Goal: Task Accomplishment & Management: Use online tool/utility

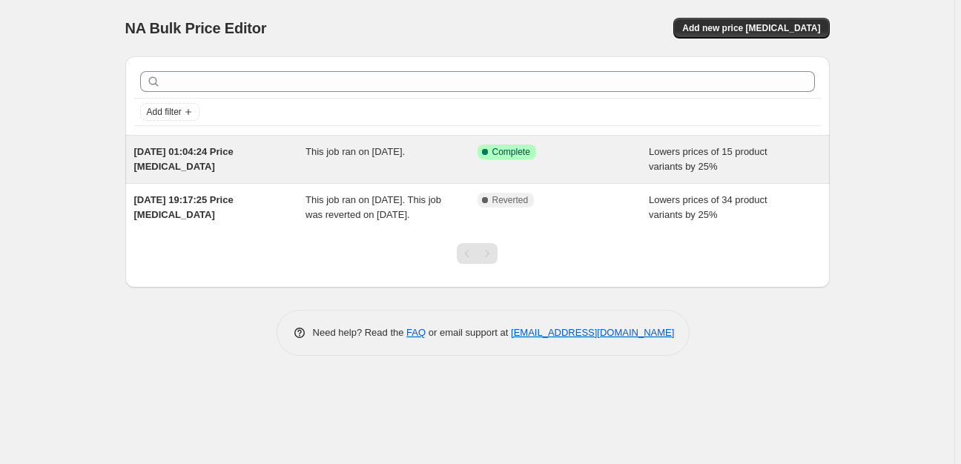
click at [569, 161] on div "Success Complete Complete" at bounding box center [564, 160] width 172 height 30
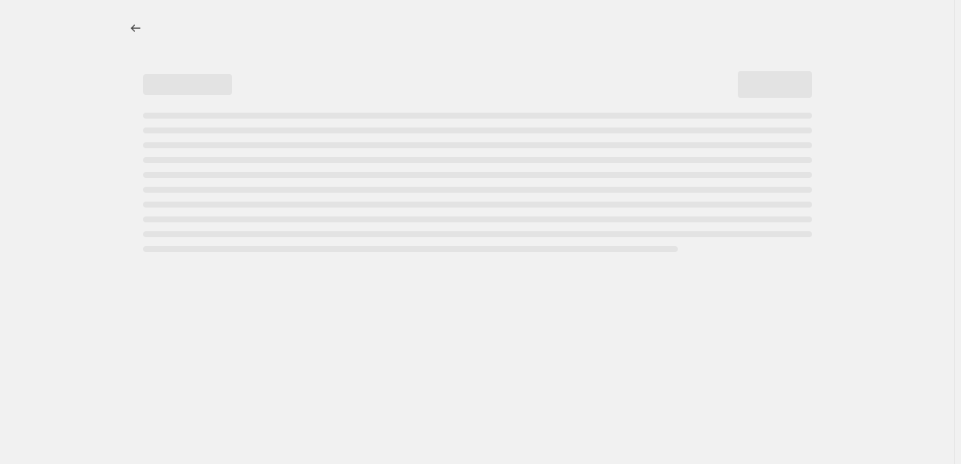
select select "percentage"
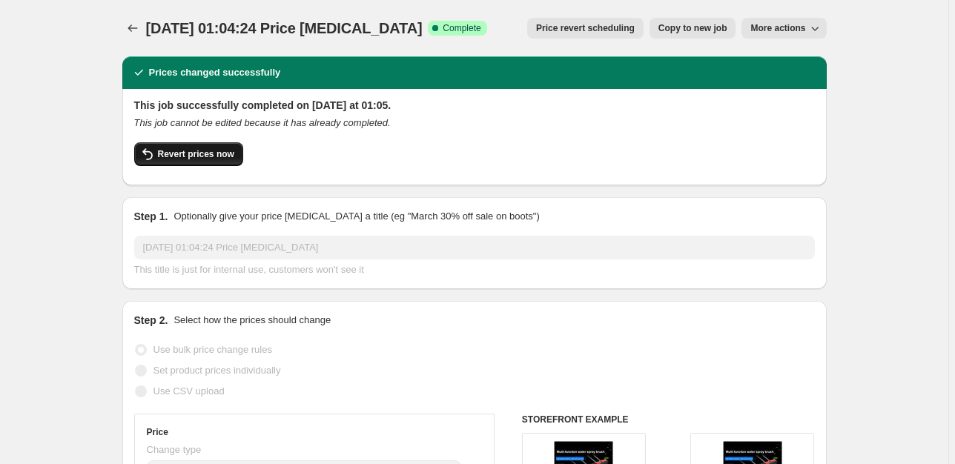
click at [203, 156] on span "Revert prices now" at bounding box center [196, 154] width 76 height 12
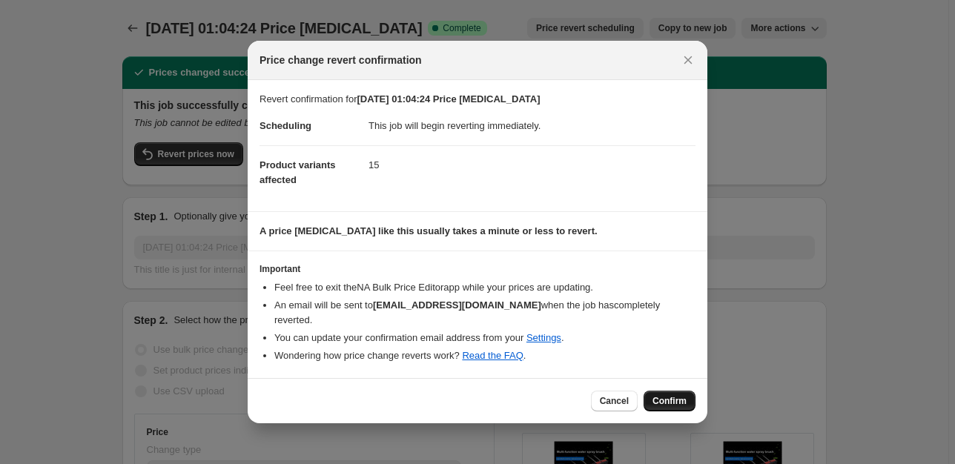
click at [663, 391] on button "Confirm" at bounding box center [670, 401] width 52 height 21
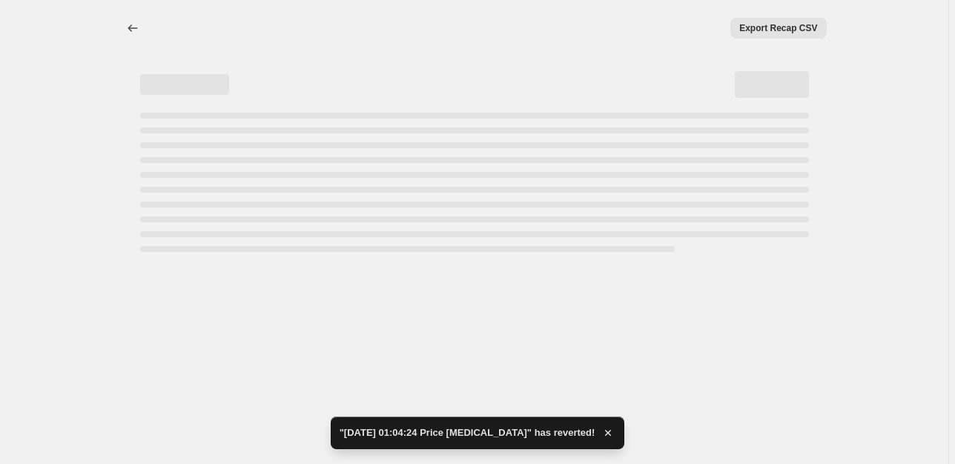
select select "percentage"
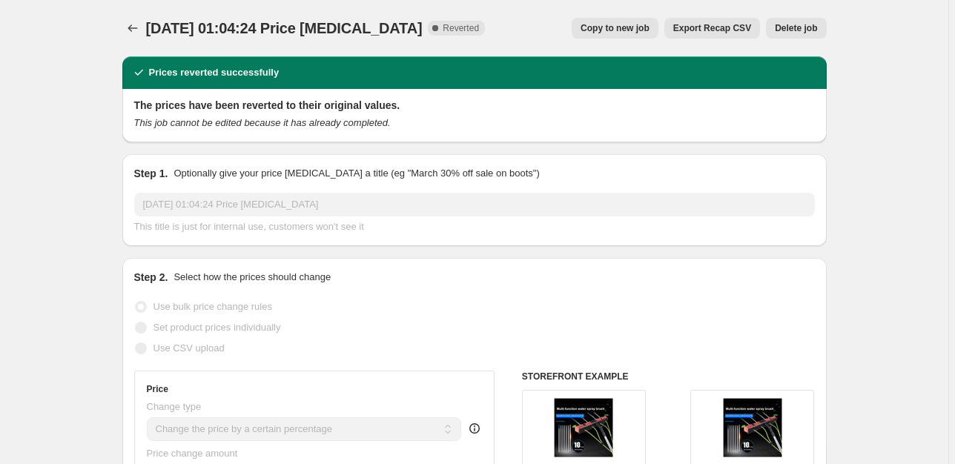
click at [791, 20] on button "Delete job" at bounding box center [796, 28] width 60 height 21
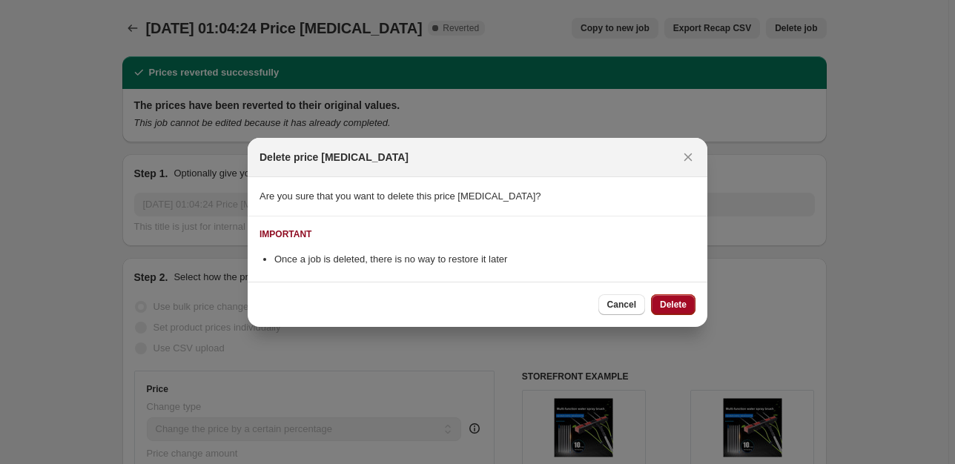
click at [680, 297] on button "Delete" at bounding box center [673, 304] width 44 height 21
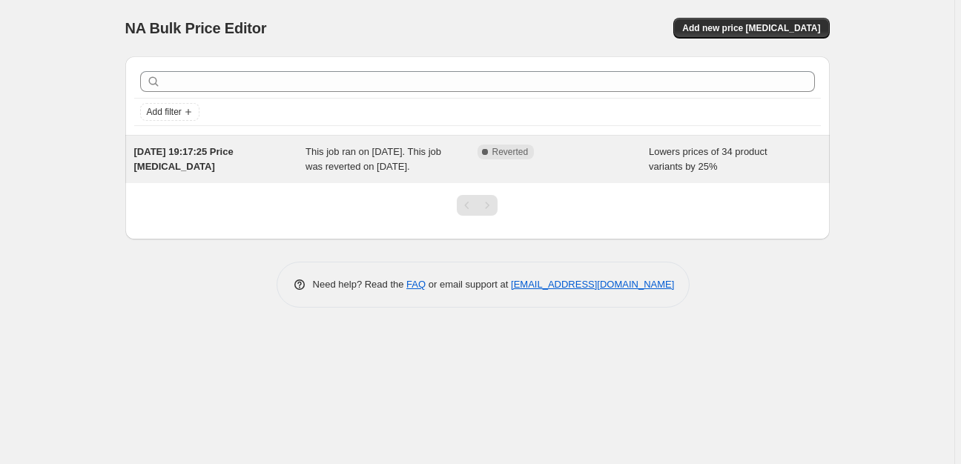
click at [785, 141] on div "6. Sept. 2025, 19:17:25 Price change job This job ran on 6. September 2025. Thi…" at bounding box center [477, 159] width 705 height 47
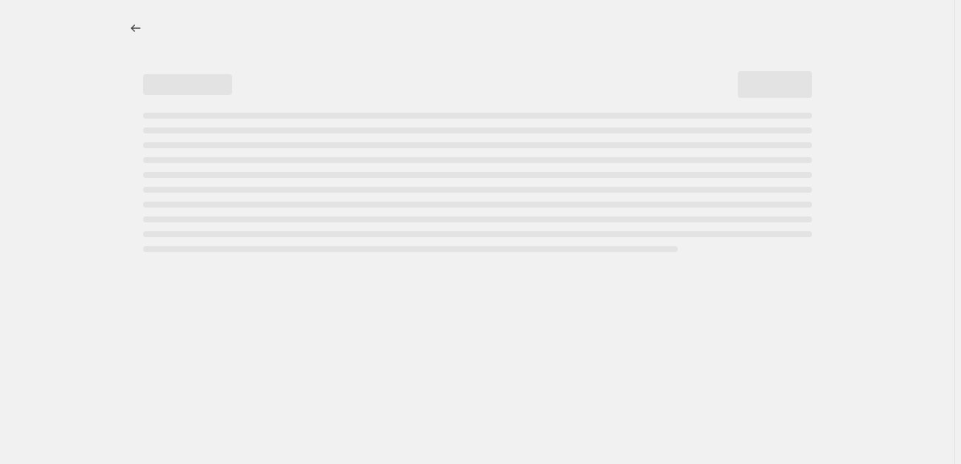
select select "percentage"
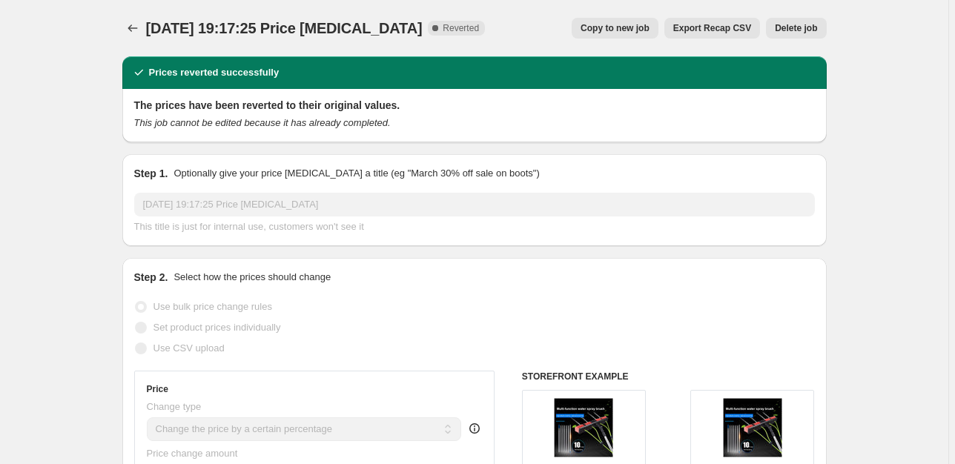
click at [816, 34] on span "Delete job" at bounding box center [796, 28] width 42 height 12
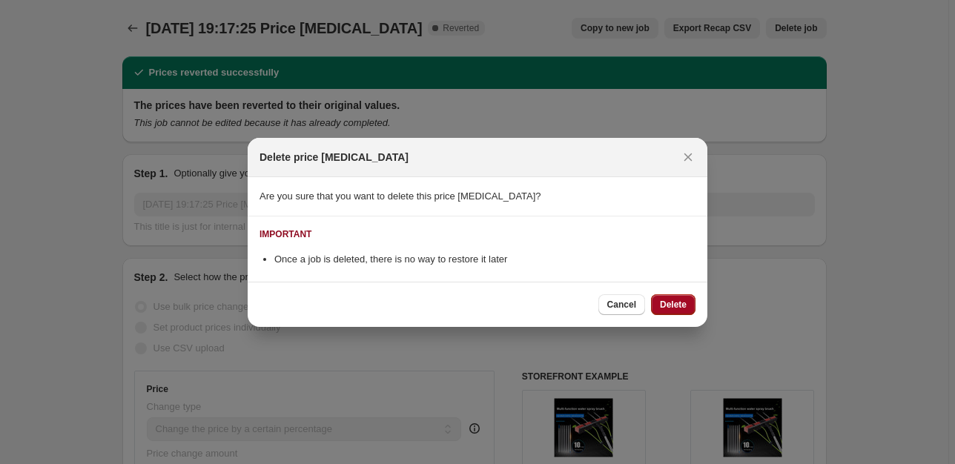
click at [676, 310] on span "Delete" at bounding box center [673, 305] width 27 height 12
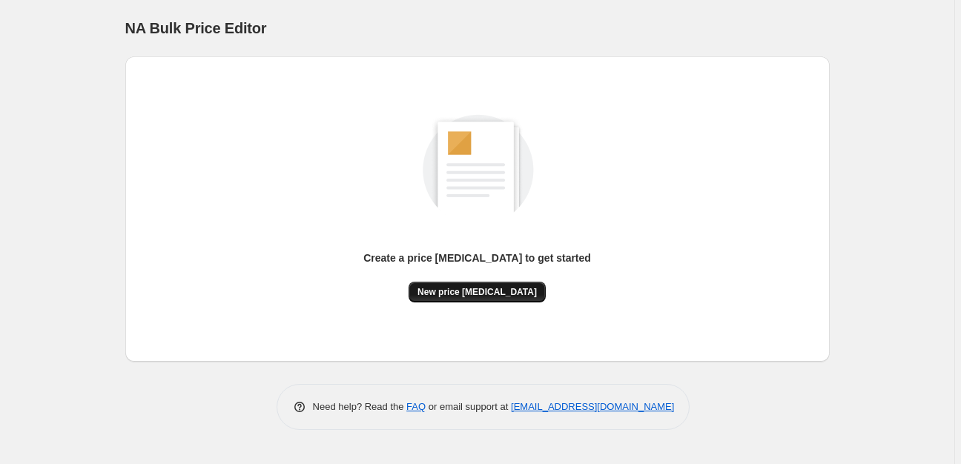
click at [521, 292] on span "New price [MEDICAL_DATA]" at bounding box center [477, 292] width 119 height 12
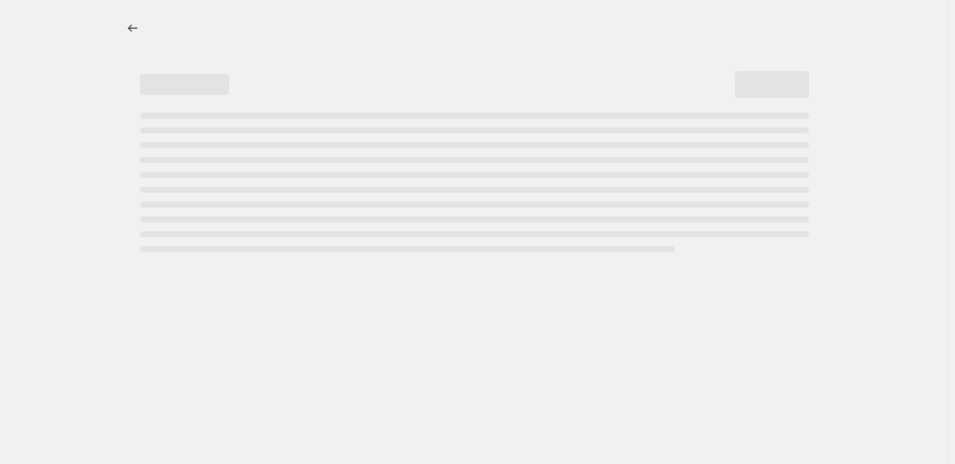
select select "percentage"
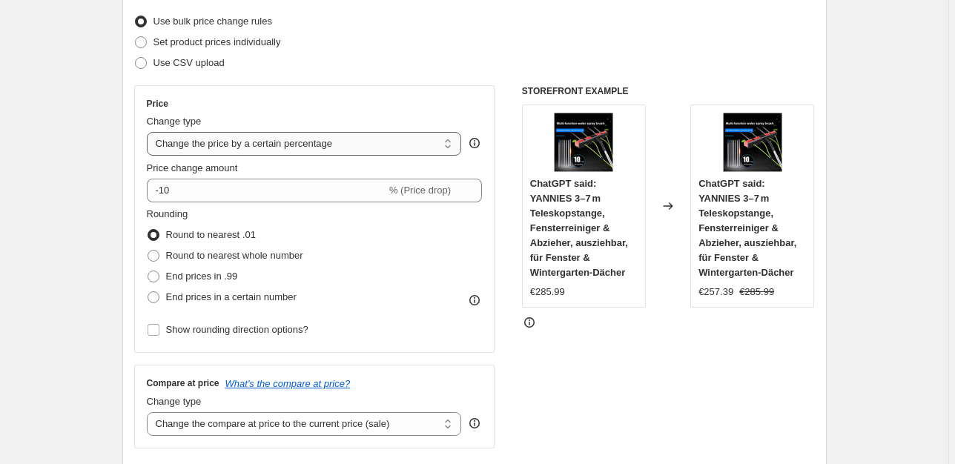
scroll to position [234, 0]
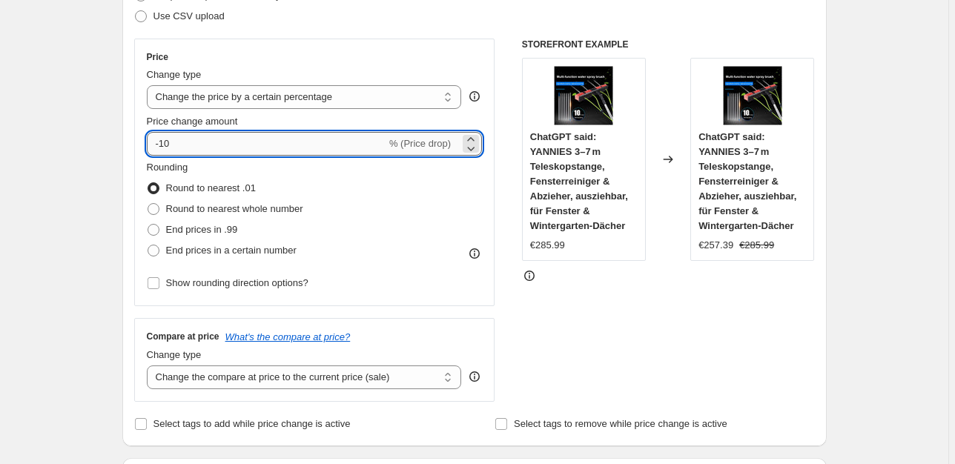
click at [211, 147] on input "-10" at bounding box center [267, 144] width 240 height 24
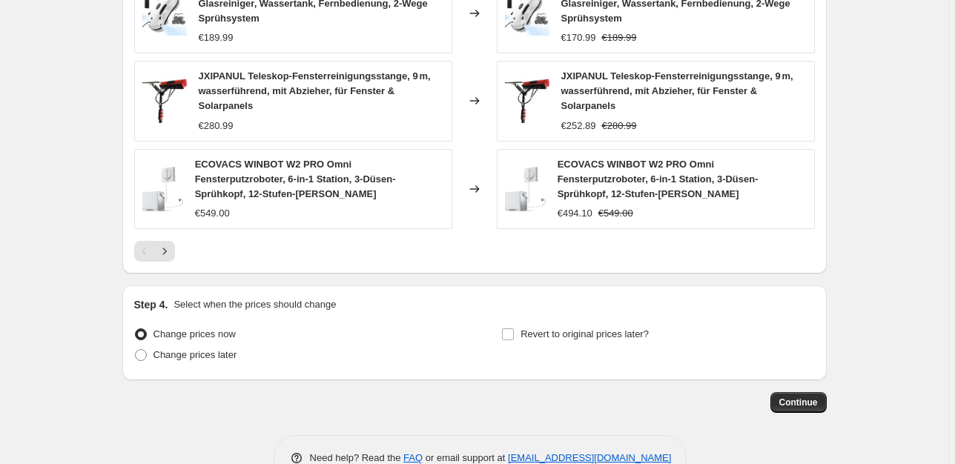
scroll to position [1096, 0]
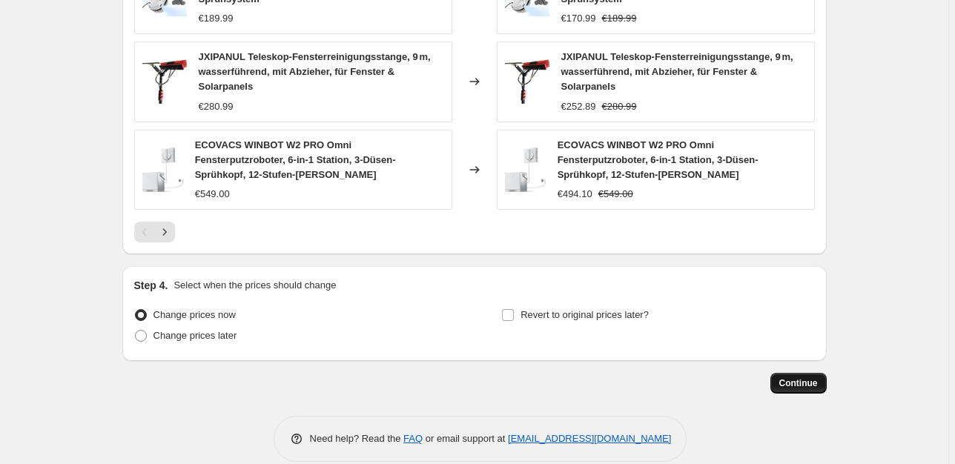
type input "-30"
click at [811, 377] on span "Continue" at bounding box center [798, 383] width 39 height 12
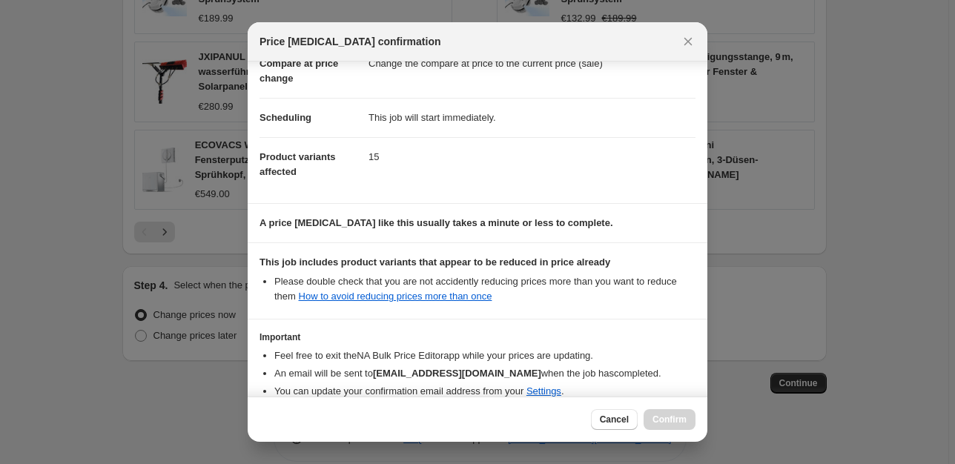
scroll to position [161, 0]
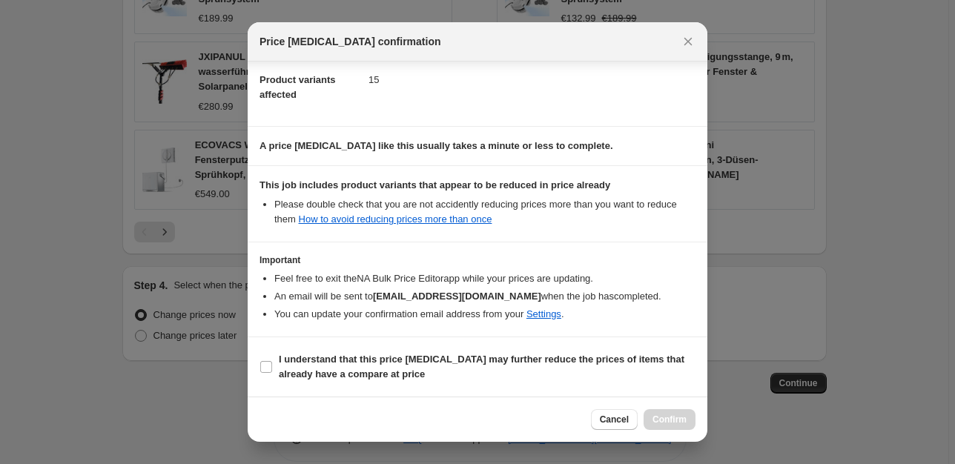
click at [554, 347] on section "I understand that this price [MEDICAL_DATA] may further reduce the prices of it…" at bounding box center [478, 366] width 460 height 59
click at [561, 355] on b "I understand that this price [MEDICAL_DATA] may further reduce the prices of it…" at bounding box center [482, 367] width 406 height 26
click at [272, 361] on input "I understand that this price [MEDICAL_DATA] may further reduce the prices of it…" at bounding box center [266, 367] width 12 height 12
checkbox input "true"
click at [683, 420] on span "Confirm" at bounding box center [670, 420] width 34 height 12
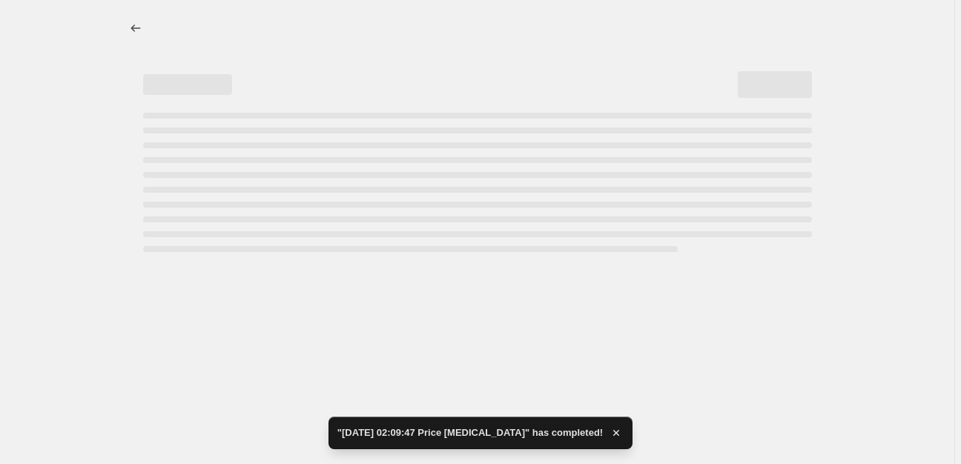
select select "percentage"
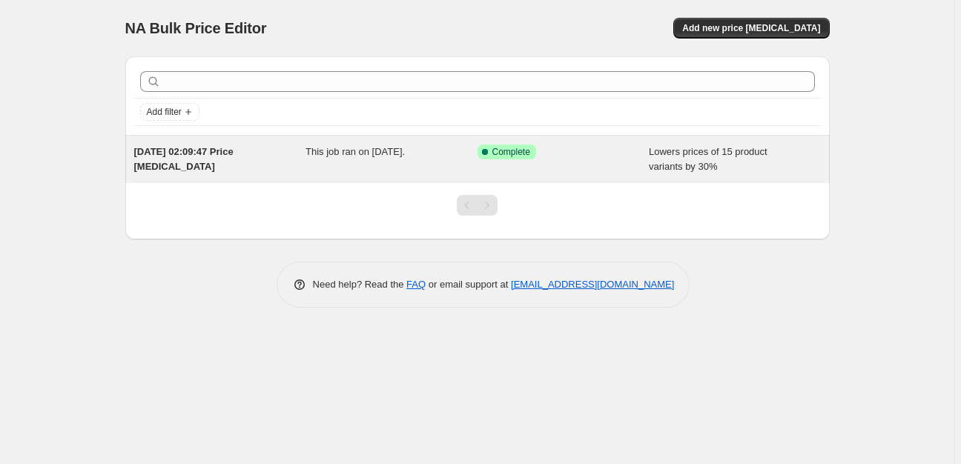
click at [672, 175] on div "[DATE] 02:09:47 Price [MEDICAL_DATA] This job ran on [DATE]. Success Complete C…" at bounding box center [477, 159] width 705 height 47
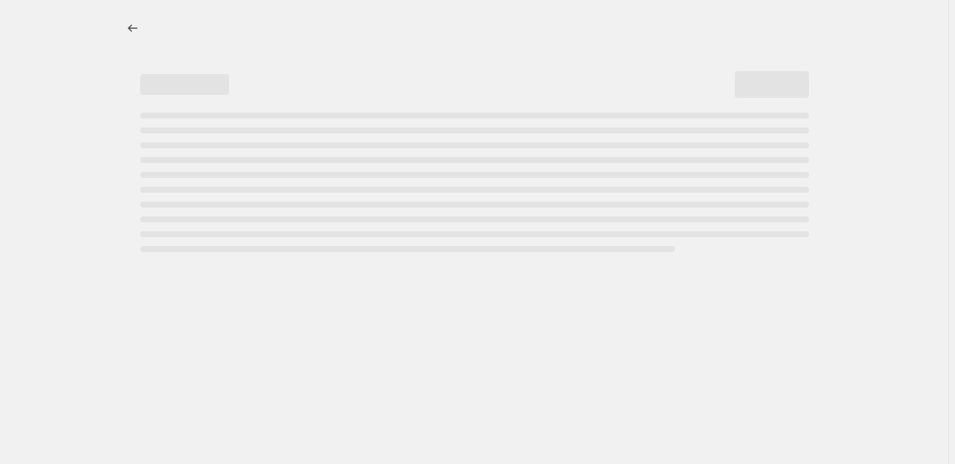
select select "percentage"
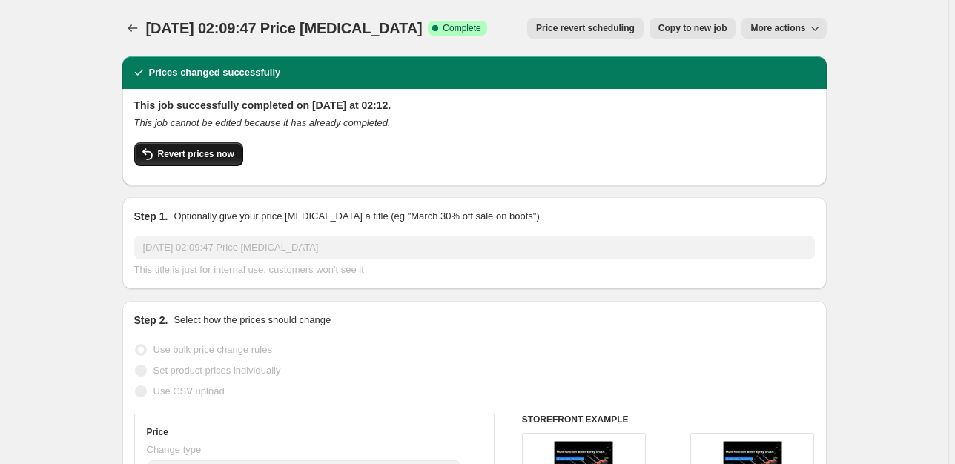
click at [213, 155] on span "Revert prices now" at bounding box center [196, 154] width 76 height 12
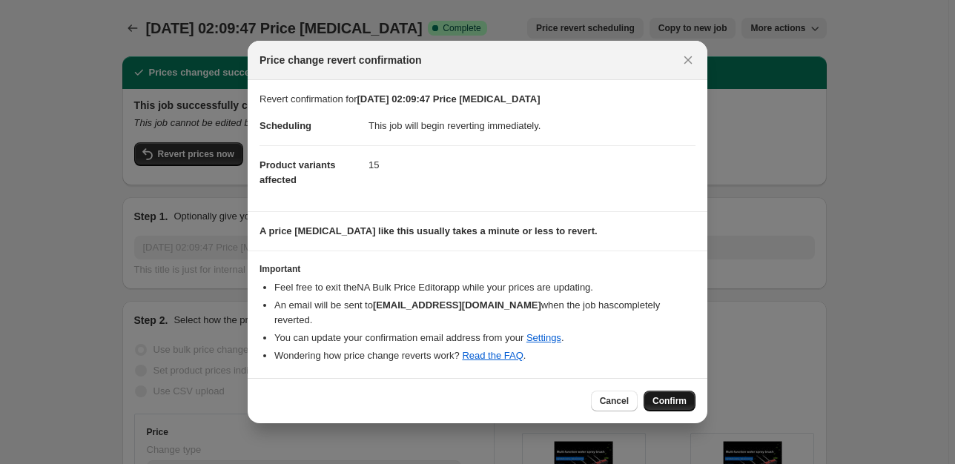
click at [669, 405] on button "Confirm" at bounding box center [670, 401] width 52 height 21
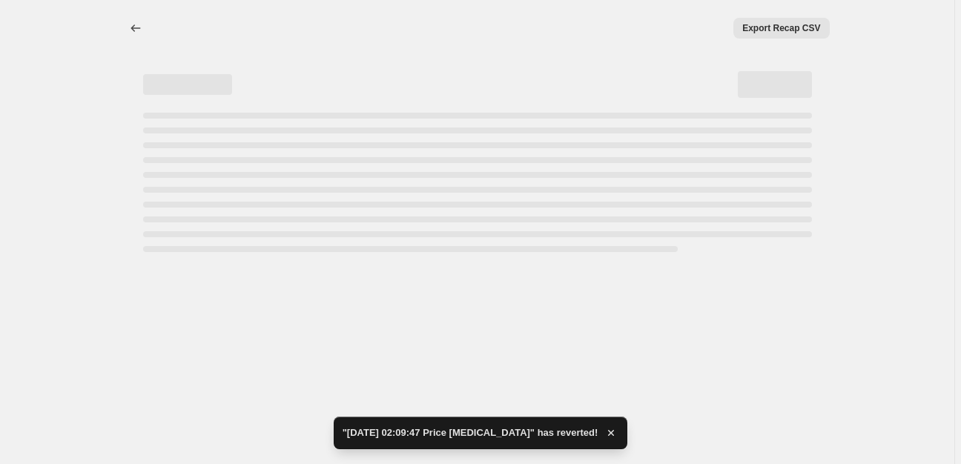
select select "percentage"
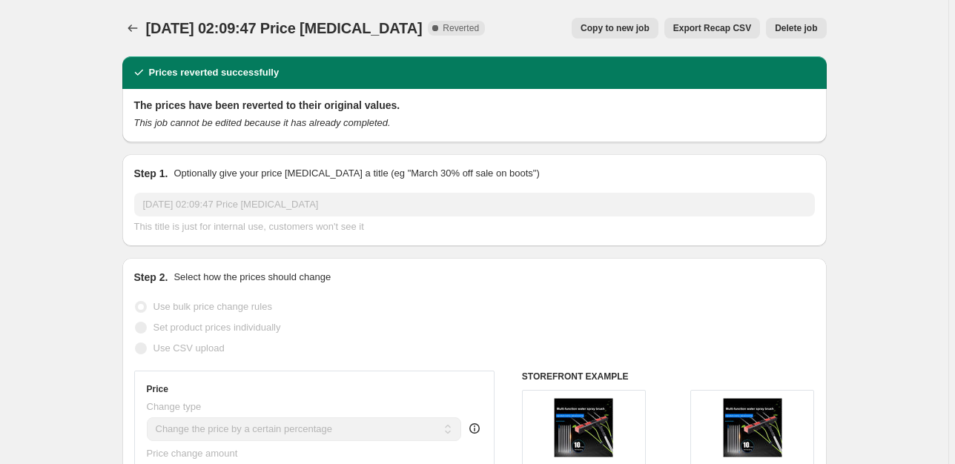
click at [782, 32] on span "Delete job" at bounding box center [796, 28] width 42 height 12
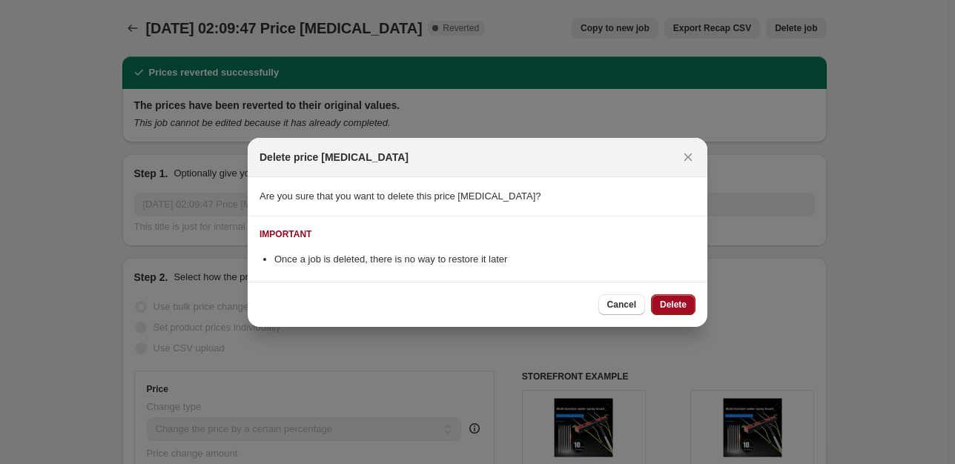
click at [673, 294] on button "Delete" at bounding box center [673, 304] width 44 height 21
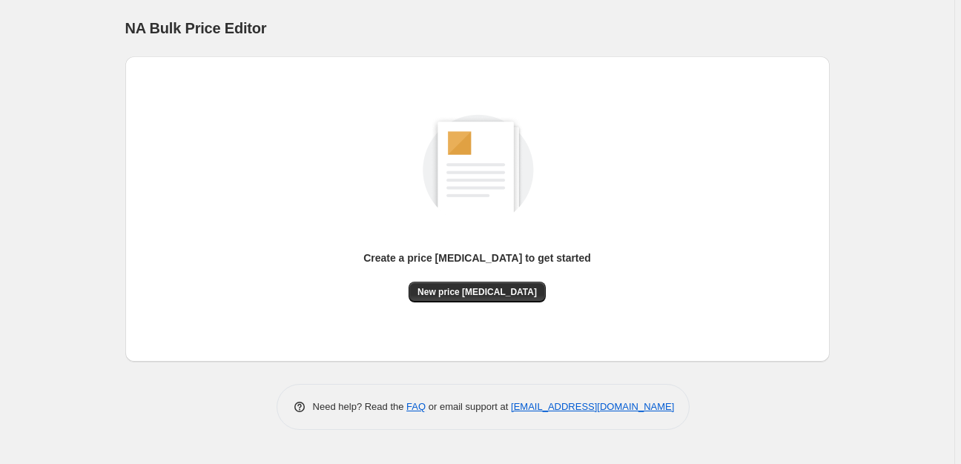
click at [489, 303] on div "Create a price [MEDICAL_DATA] to get started New price [MEDICAL_DATA]" at bounding box center [477, 209] width 681 height 282
click at [491, 296] on span "New price [MEDICAL_DATA]" at bounding box center [477, 292] width 119 height 12
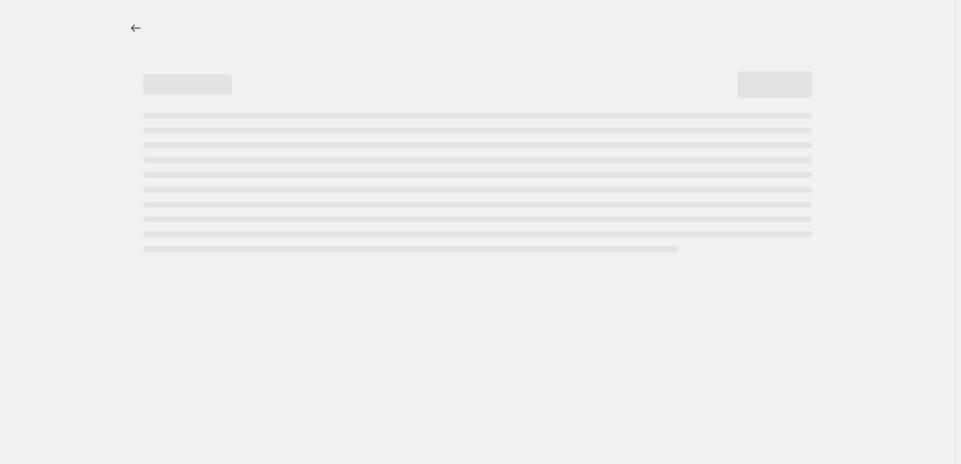
select select "percentage"
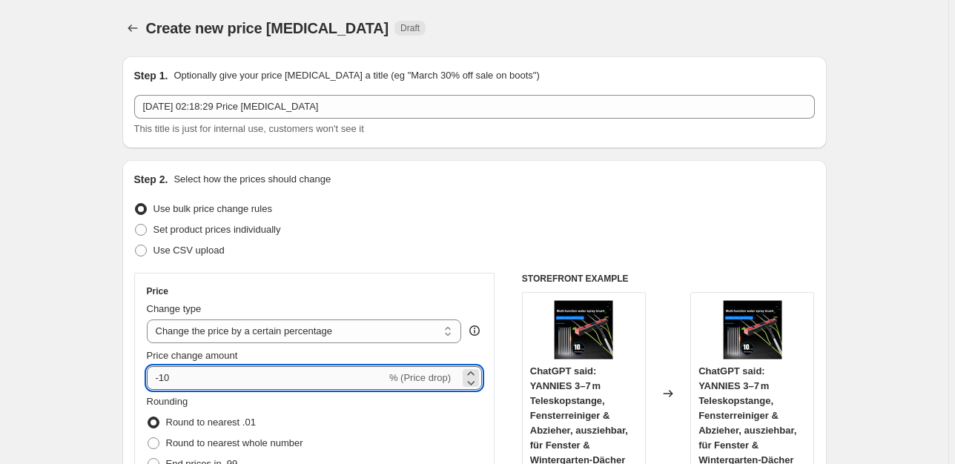
click at [221, 384] on input "-10" at bounding box center [267, 378] width 240 height 24
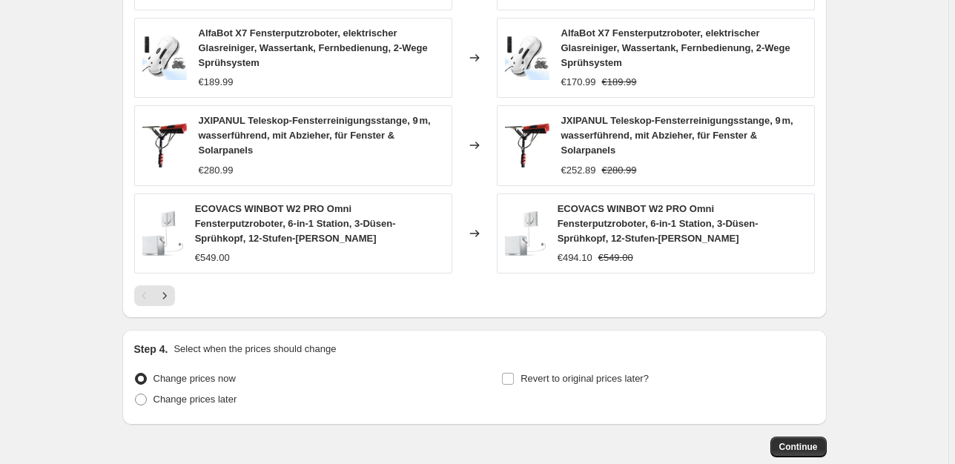
scroll to position [1100, 0]
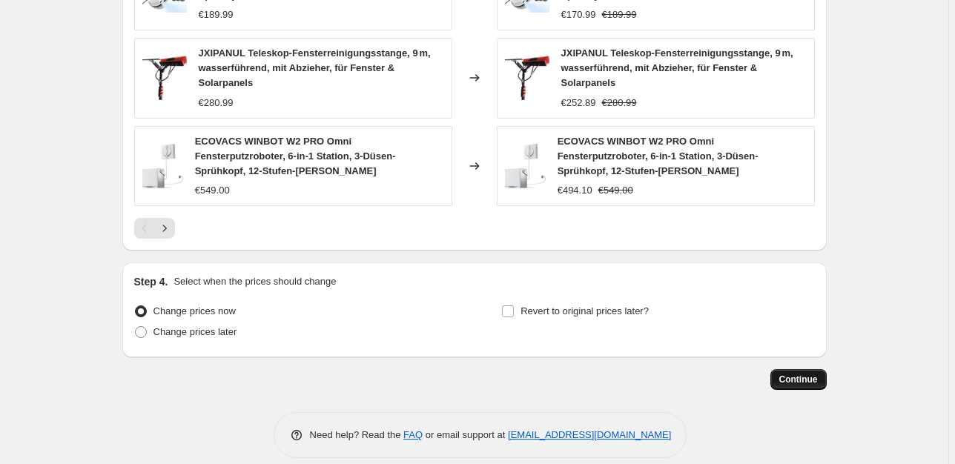
type input "-30"
click at [782, 369] on button "Continue" at bounding box center [799, 379] width 56 height 21
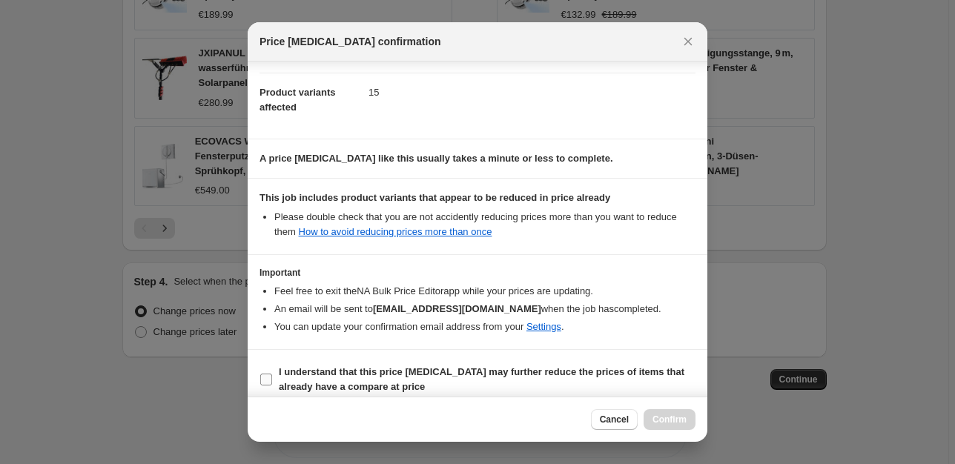
scroll to position [161, 0]
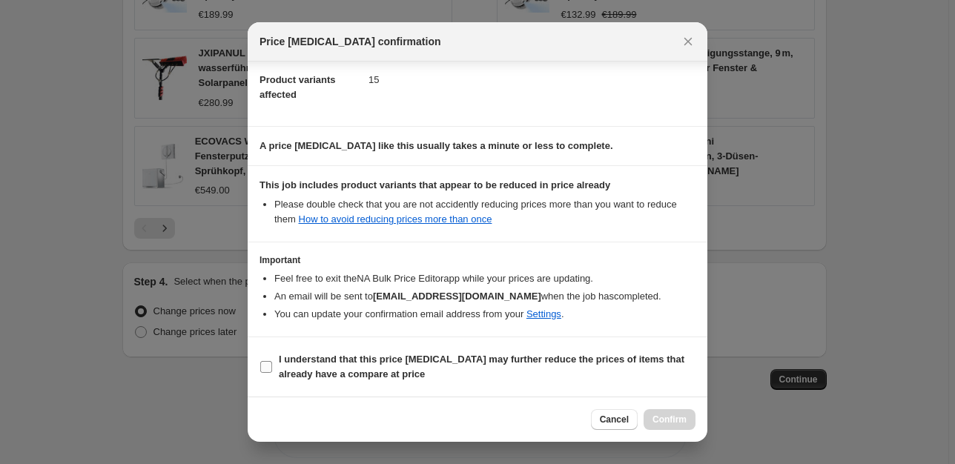
click at [408, 374] on span "I understand that this price [MEDICAL_DATA] may further reduce the prices of it…" at bounding box center [487, 367] width 417 height 30
click at [272, 373] on input "I understand that this price [MEDICAL_DATA] may further reduce the prices of it…" at bounding box center [266, 367] width 12 height 12
checkbox input "true"
click at [672, 432] on div "Cancel Confirm" at bounding box center [478, 419] width 460 height 45
click at [672, 430] on button "Confirm" at bounding box center [670, 419] width 52 height 21
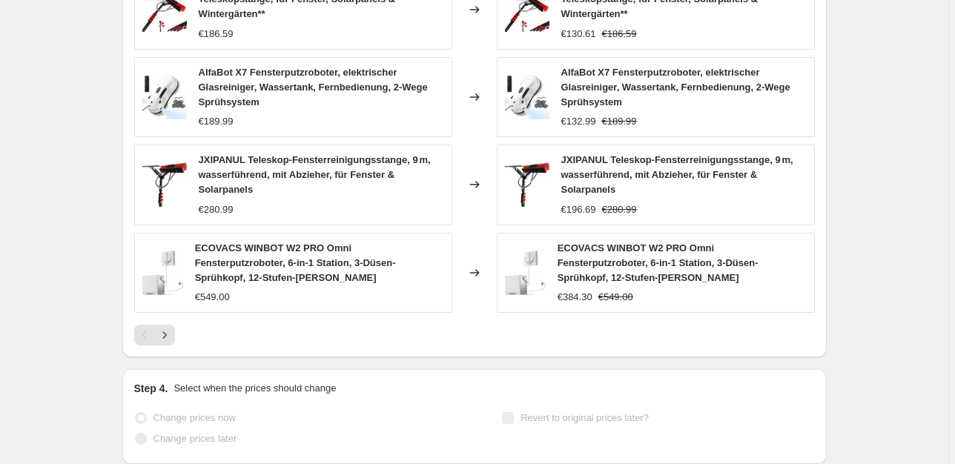
scroll to position [1138, 0]
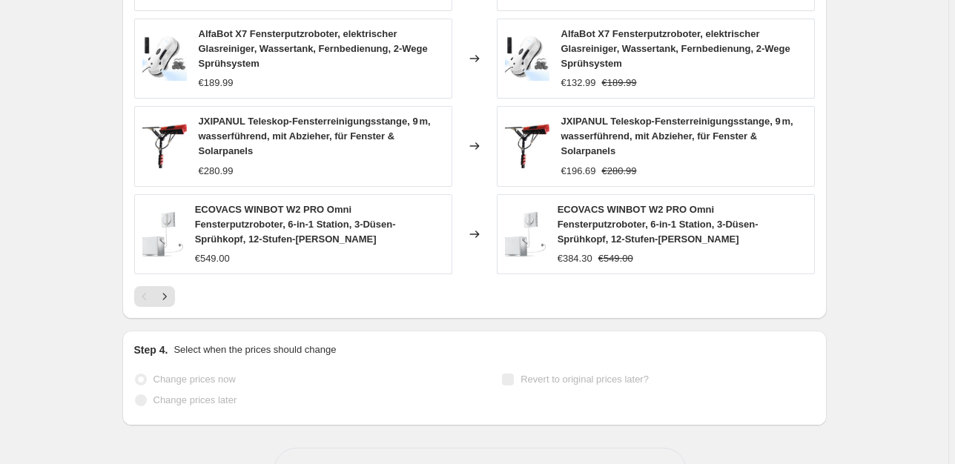
select select "percentage"
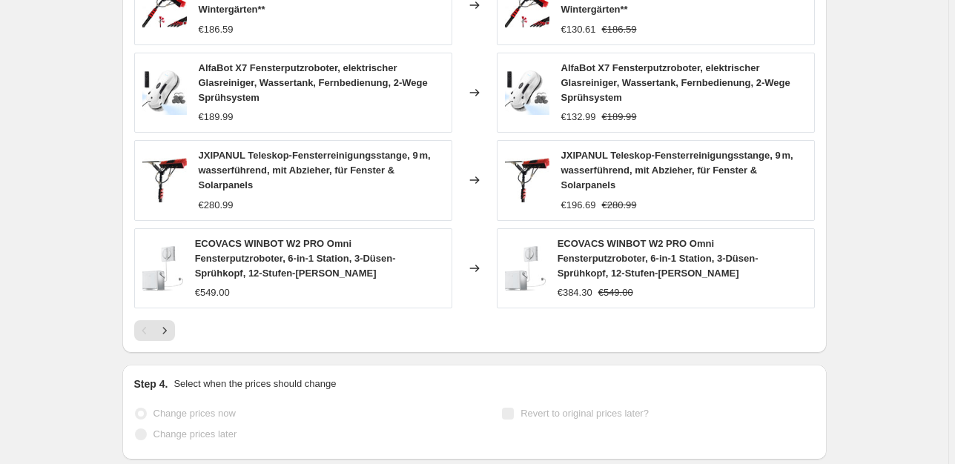
scroll to position [0, 0]
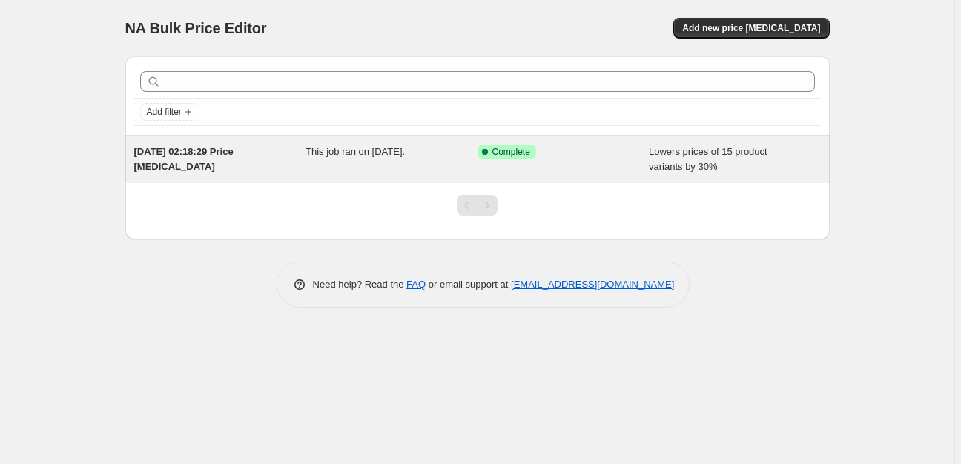
click at [709, 165] on span "Lowers prices of 15 product variants by 30%" at bounding box center [708, 159] width 119 height 26
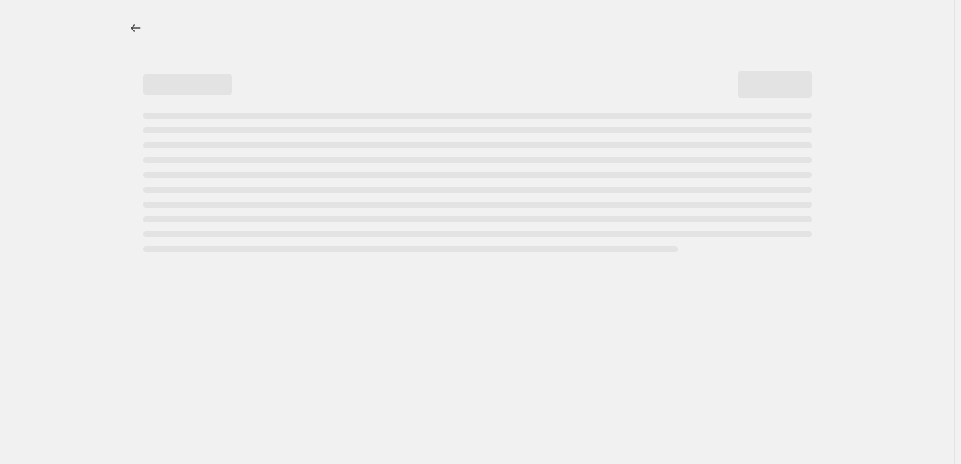
select select "percentage"
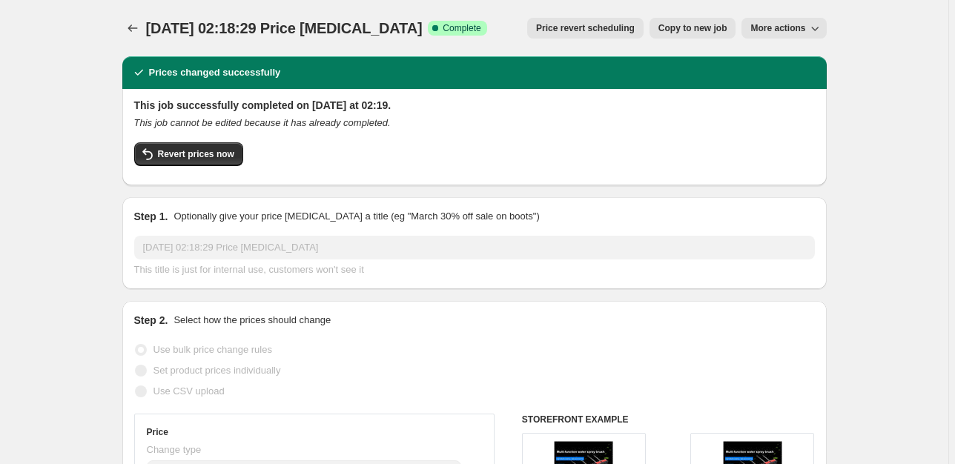
click at [758, 35] on button "More actions" at bounding box center [784, 28] width 85 height 21
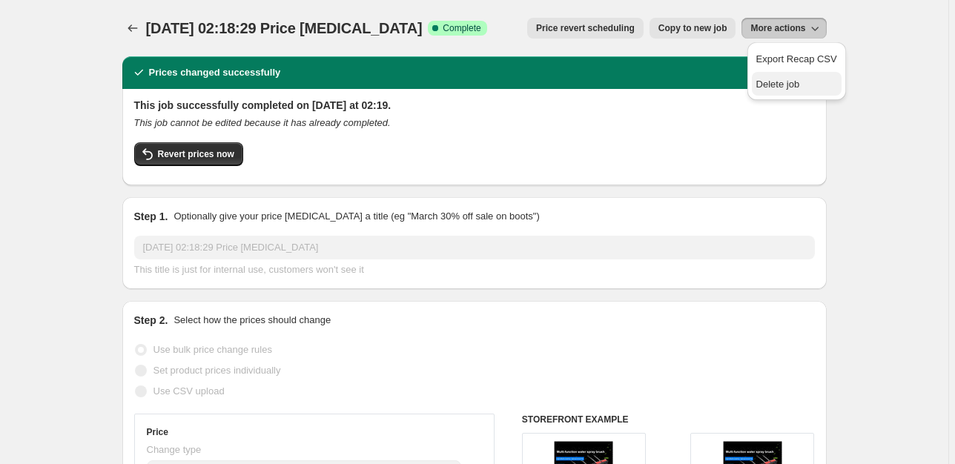
click at [767, 83] on span "Delete job" at bounding box center [778, 84] width 44 height 11
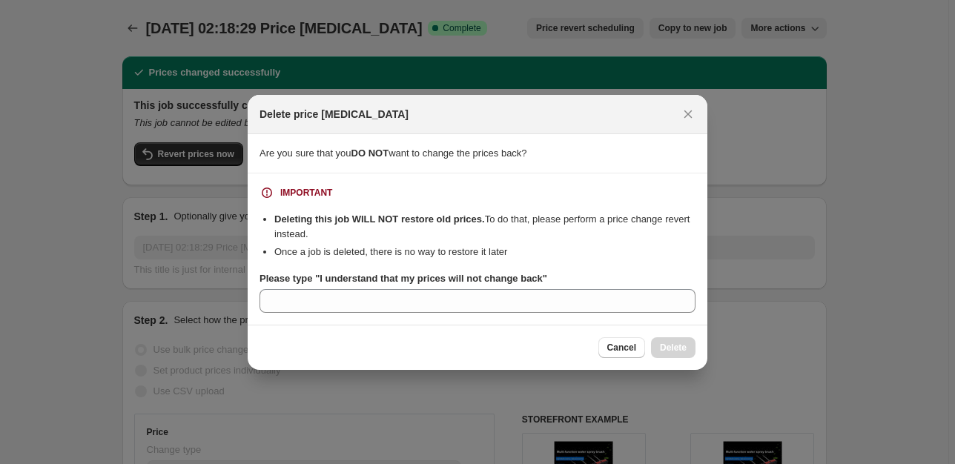
click at [322, 281] on b "Please type "I understand that my prices will not change back"" at bounding box center [404, 278] width 288 height 11
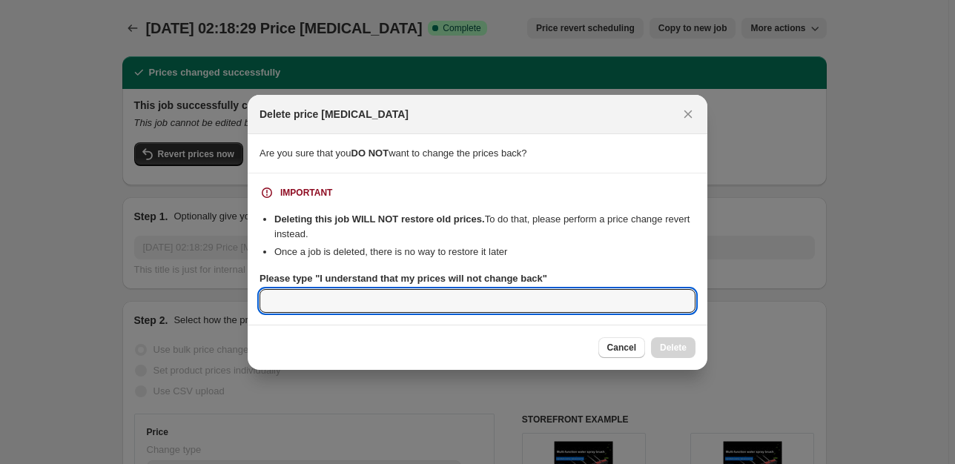
click at [322, 289] on input "Please type "I understand that my prices will not change back"" at bounding box center [478, 301] width 436 height 24
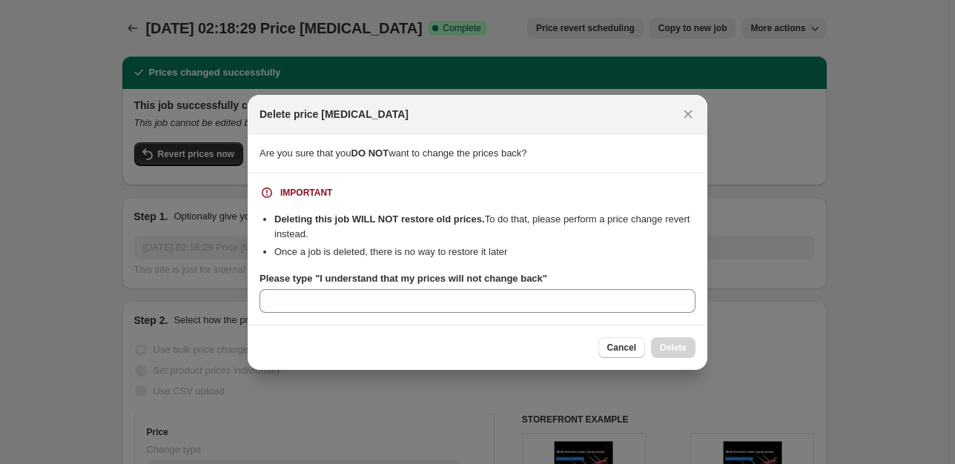
click at [320, 280] on b "Please type "I understand that my prices will not change back"" at bounding box center [404, 278] width 288 height 11
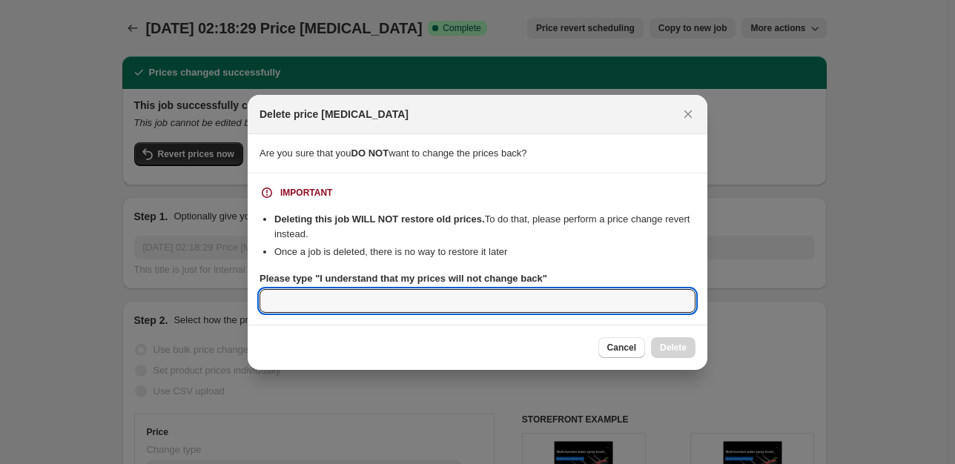
click at [320, 289] on input "Please type "I understand that my prices will not change back"" at bounding box center [478, 301] width 436 height 24
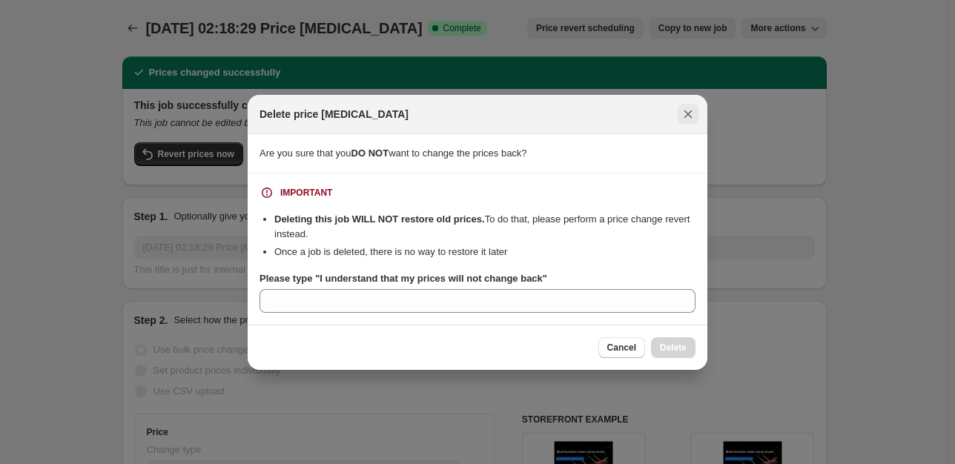
click at [690, 105] on button "Close" at bounding box center [688, 114] width 21 height 21
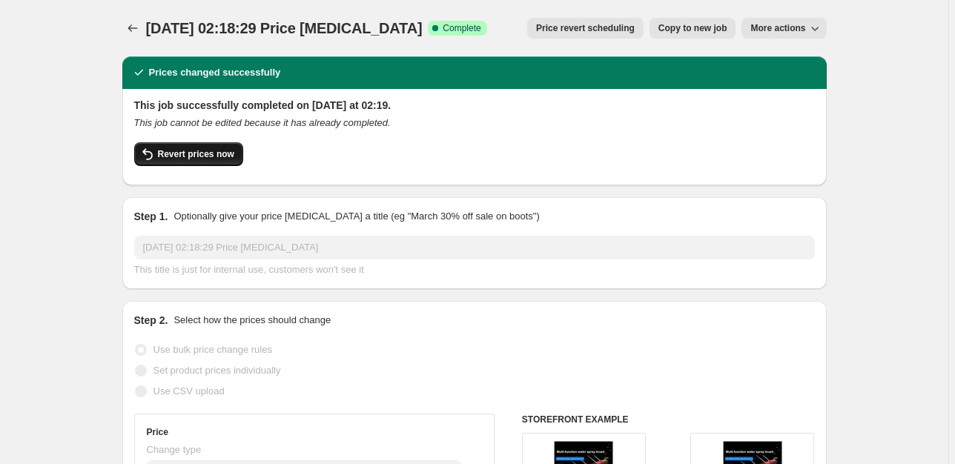
click at [206, 146] on button "Revert prices now" at bounding box center [188, 154] width 109 height 24
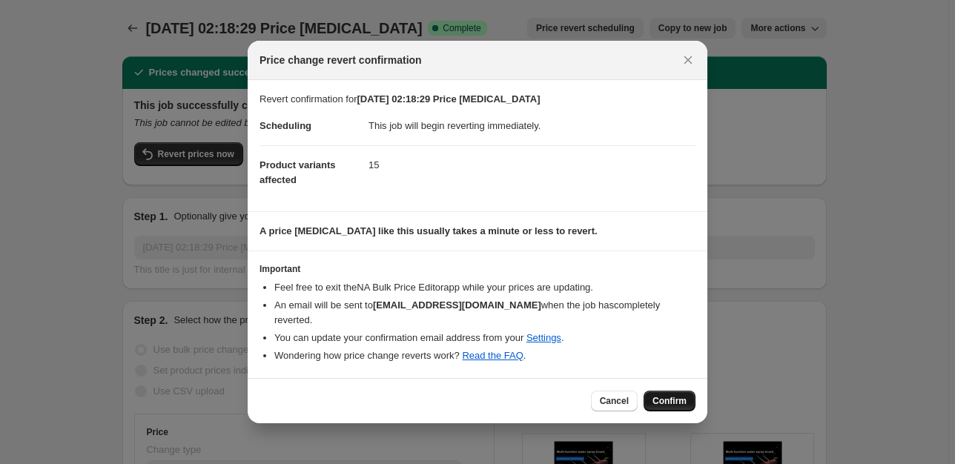
click at [687, 391] on button "Confirm" at bounding box center [670, 401] width 52 height 21
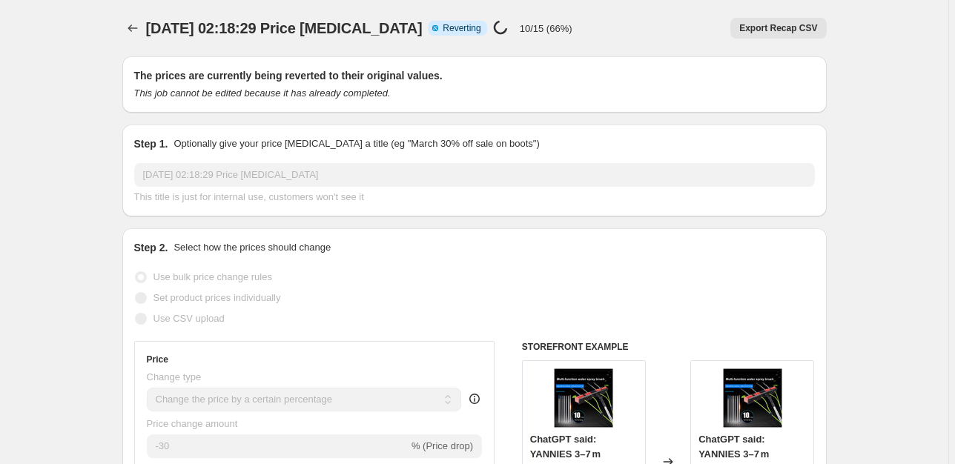
select select "percentage"
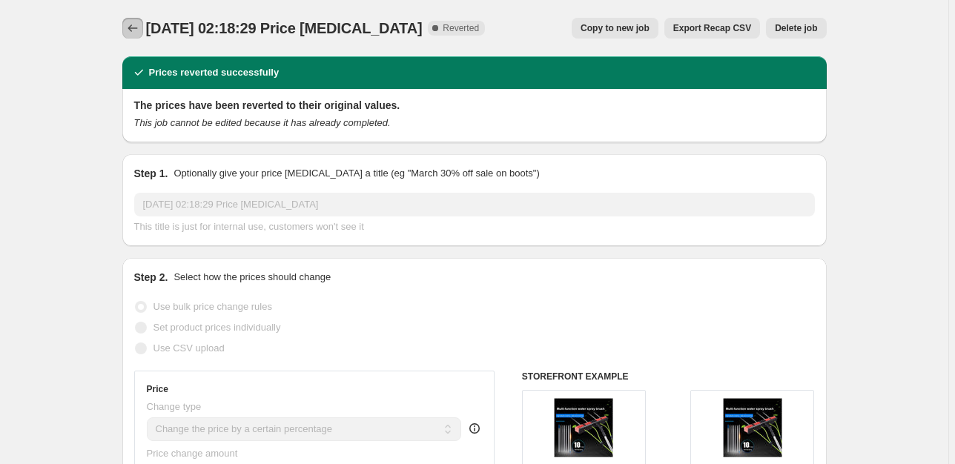
click at [140, 34] on icon "Price change jobs" at bounding box center [132, 28] width 15 height 15
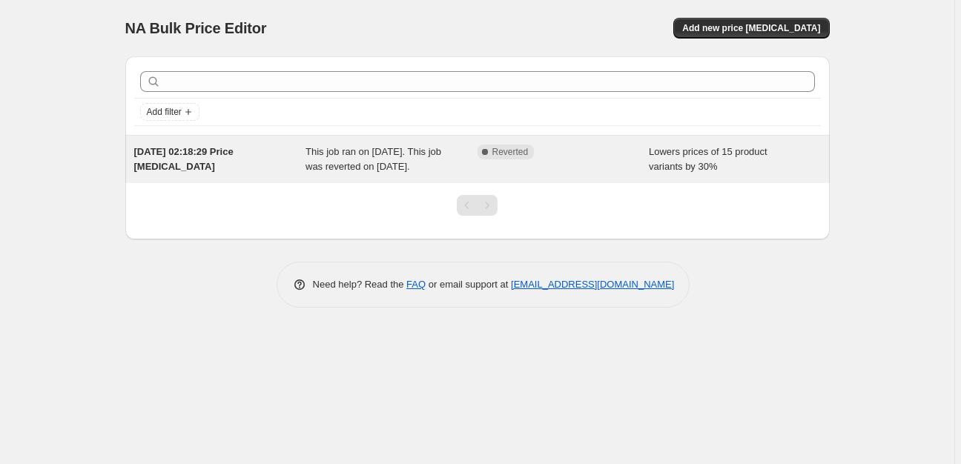
click at [727, 153] on span "Lowers prices of 15 product variants by 30%" at bounding box center [708, 159] width 119 height 26
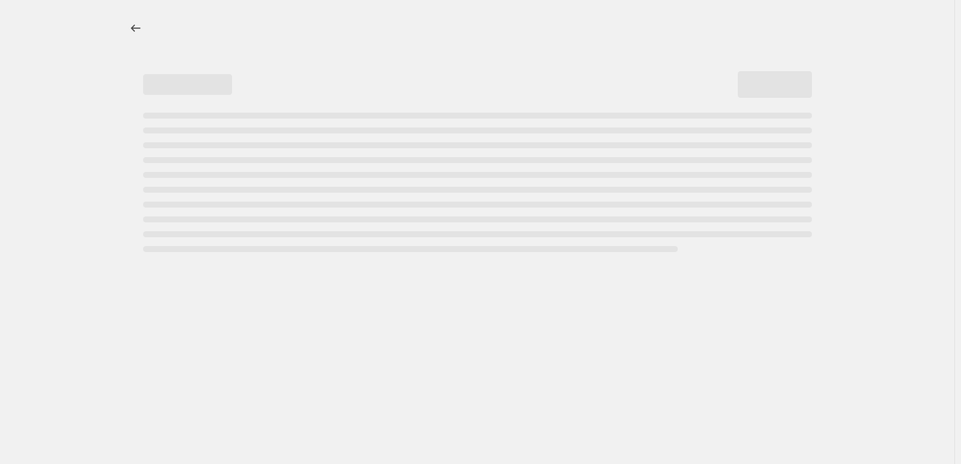
select select "percentage"
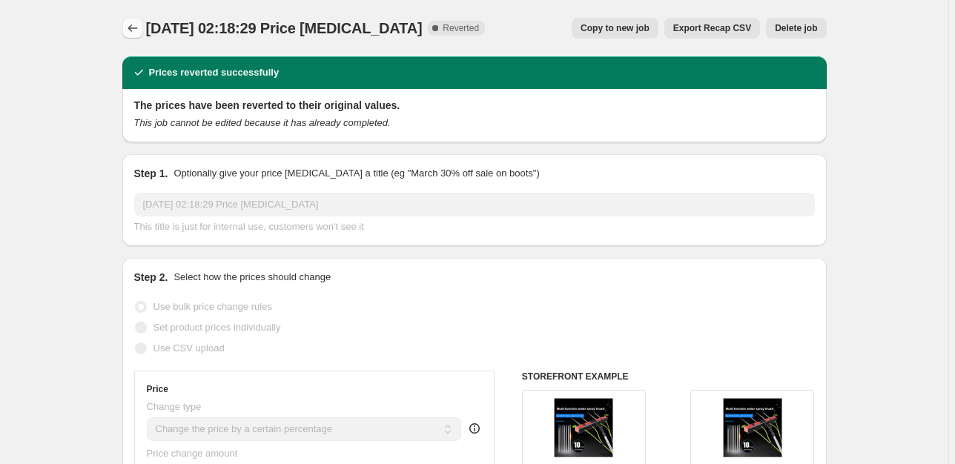
click at [139, 37] on button "Price change jobs" at bounding box center [132, 28] width 21 height 21
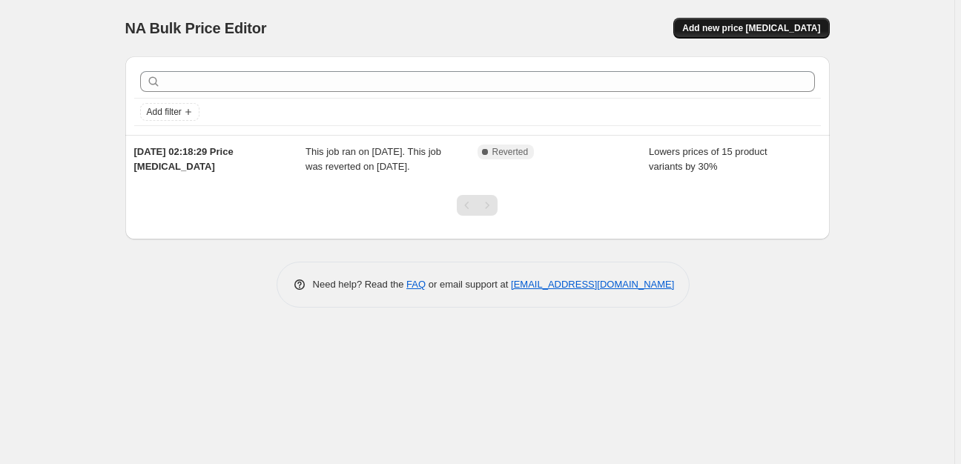
click at [722, 34] on button "Add new price [MEDICAL_DATA]" at bounding box center [751, 28] width 156 height 21
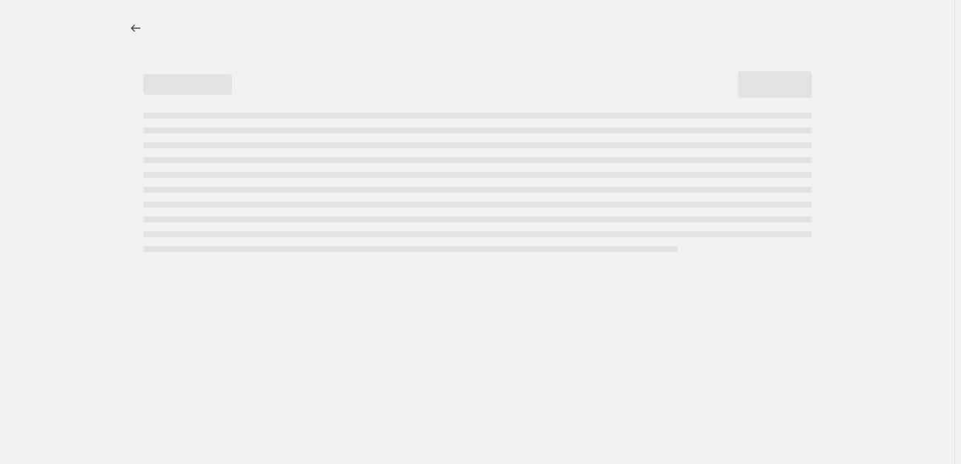
select select "percentage"
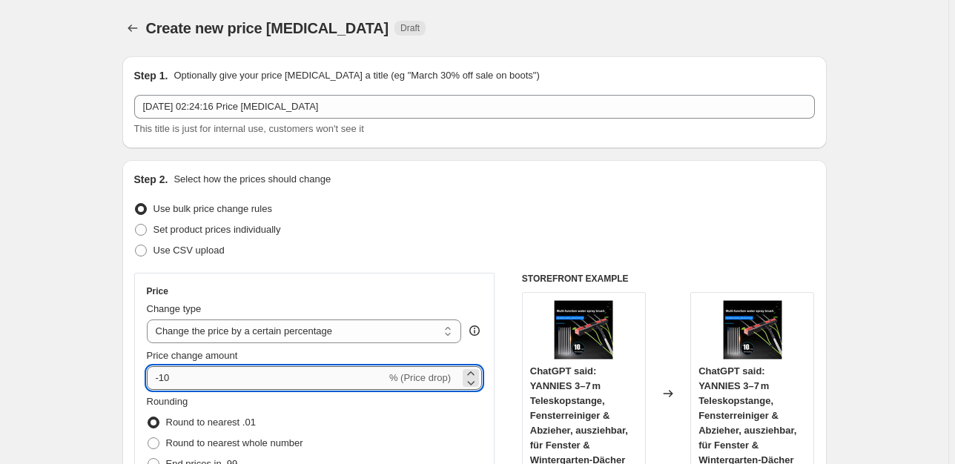
click at [225, 383] on input "-10" at bounding box center [267, 378] width 240 height 24
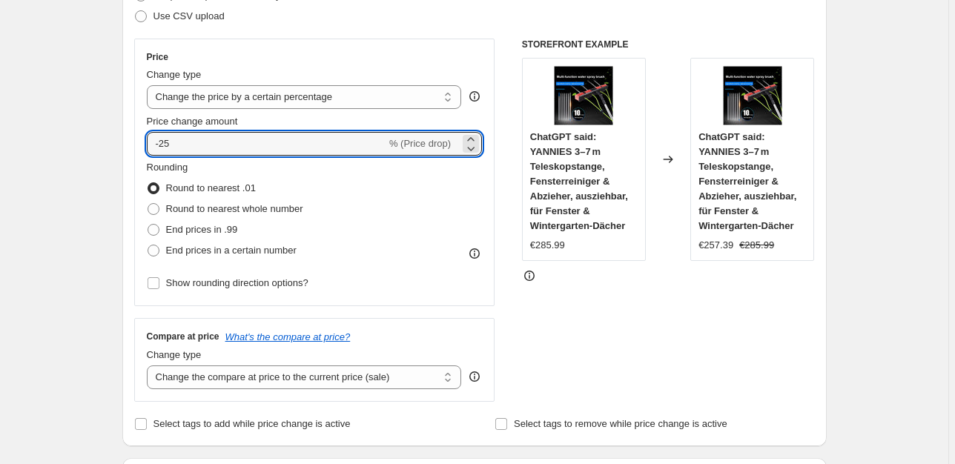
scroll to position [313, 0]
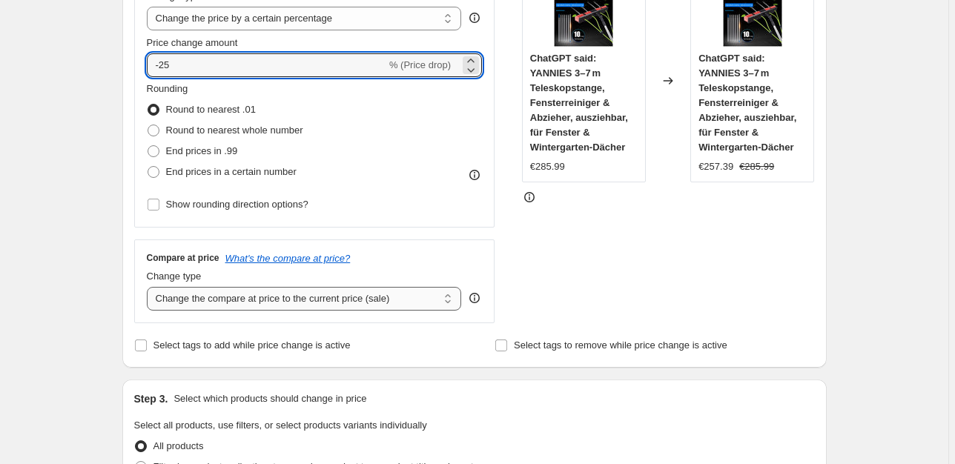
type input "-25"
click at [147, 287] on select "Change the compare at price to the current price (sale) Change the compare at p…" at bounding box center [304, 299] width 315 height 24
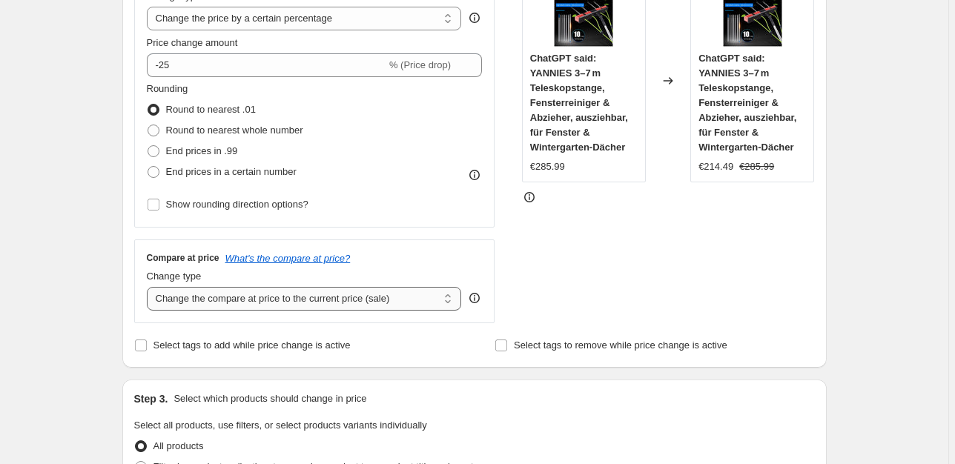
click option "Remove the compare at price" at bounding box center [0, 0] width 0 height 0
click at [147, 287] on select "Change the compare at price to the current price (sale) Change the compare at p…" at bounding box center [304, 299] width 315 height 24
click option "Don't change the compare at price" at bounding box center [0, 0] width 0 height 0
click at [147, 287] on select "Change the compare at price to the current price (sale) Change the compare at p…" at bounding box center [304, 299] width 315 height 24
select select "ep"
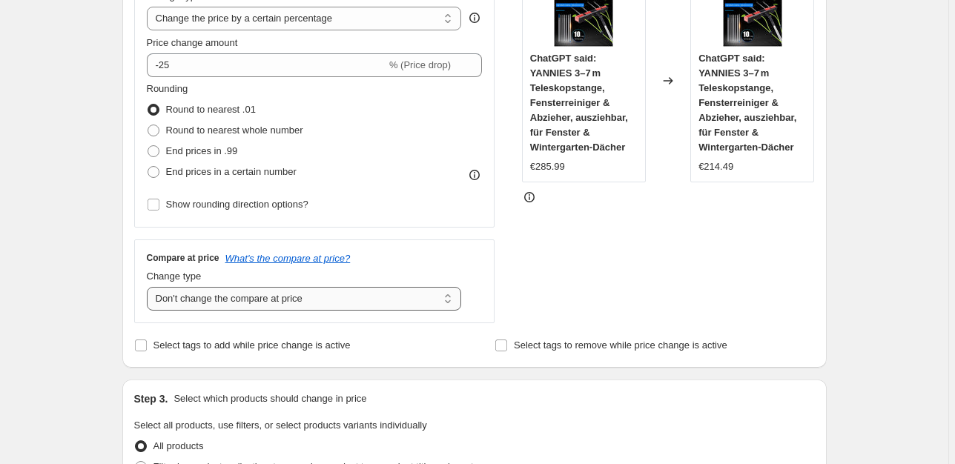
click option "Change the compare at price to the current price (sale)" at bounding box center [0, 0] width 0 height 0
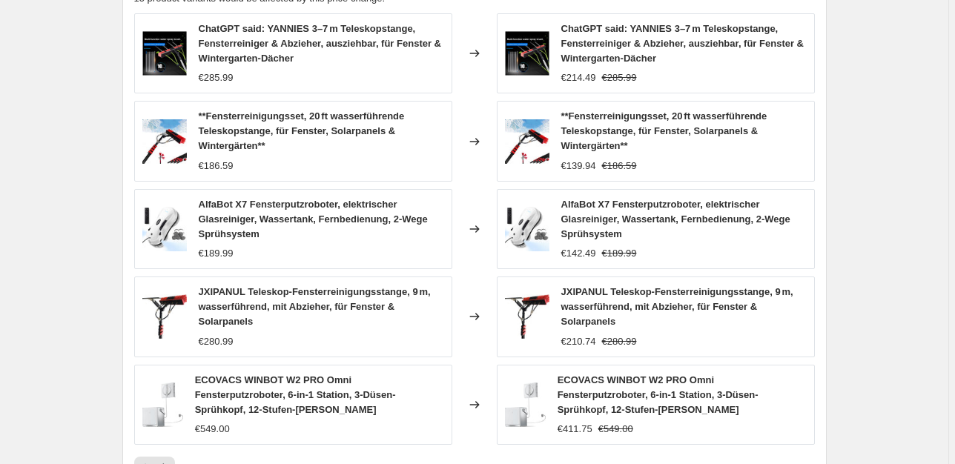
scroll to position [1100, 0]
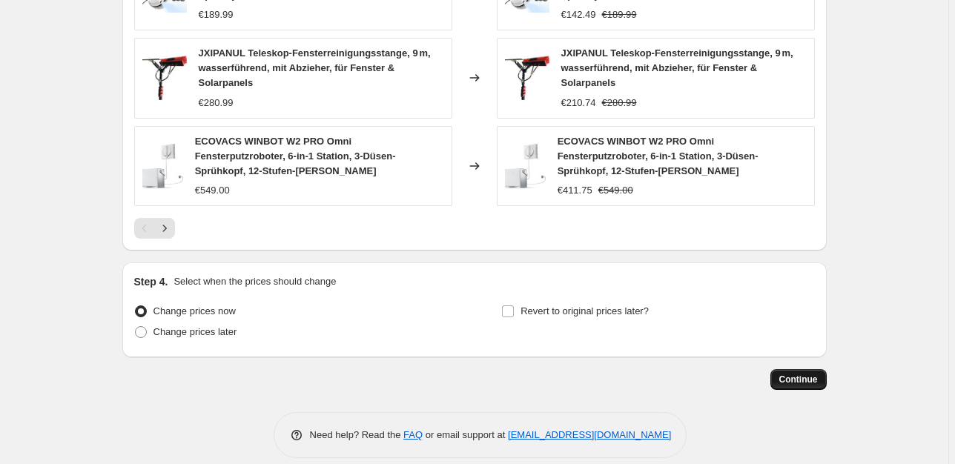
click at [808, 374] on span "Continue" at bounding box center [798, 380] width 39 height 12
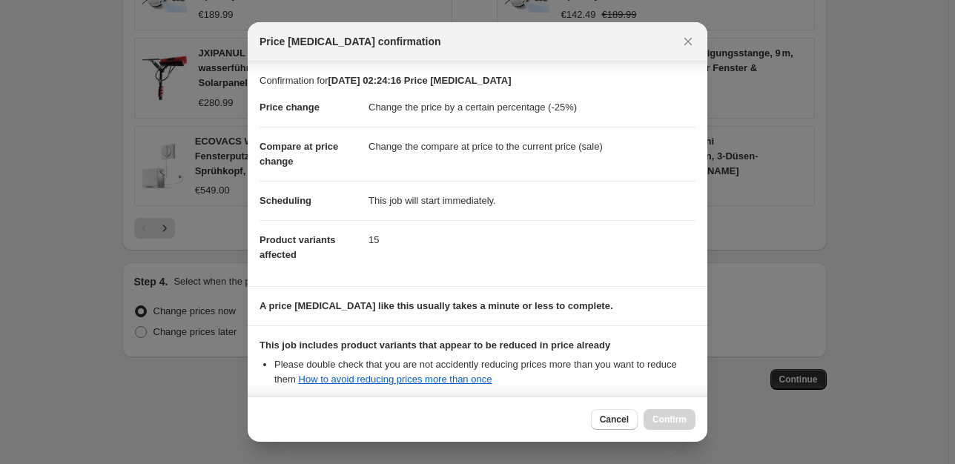
scroll to position [161, 0]
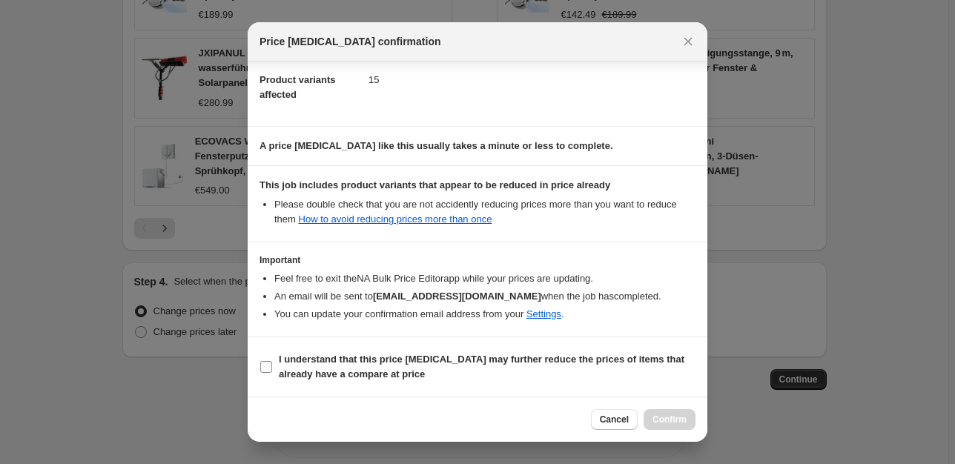
click at [641, 353] on span "I understand that this price [MEDICAL_DATA] may further reduce the prices of it…" at bounding box center [487, 367] width 417 height 30
click at [272, 361] on input "I understand that this price [MEDICAL_DATA] may further reduce the prices of it…" at bounding box center [266, 367] width 12 height 12
checkbox input "true"
click at [673, 403] on div "Cancel Confirm" at bounding box center [478, 419] width 460 height 45
click at [675, 409] on div "Cancel Confirm" at bounding box center [478, 419] width 460 height 45
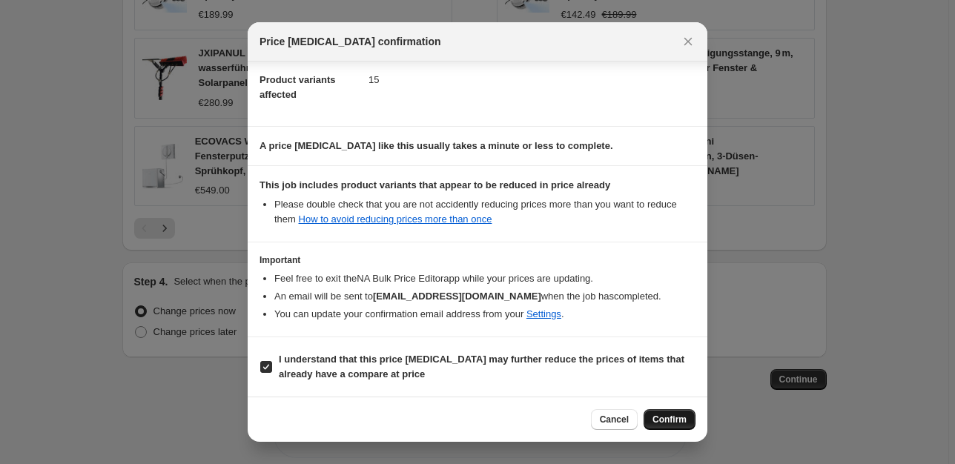
click at [674, 414] on button "Confirm" at bounding box center [670, 419] width 52 height 21
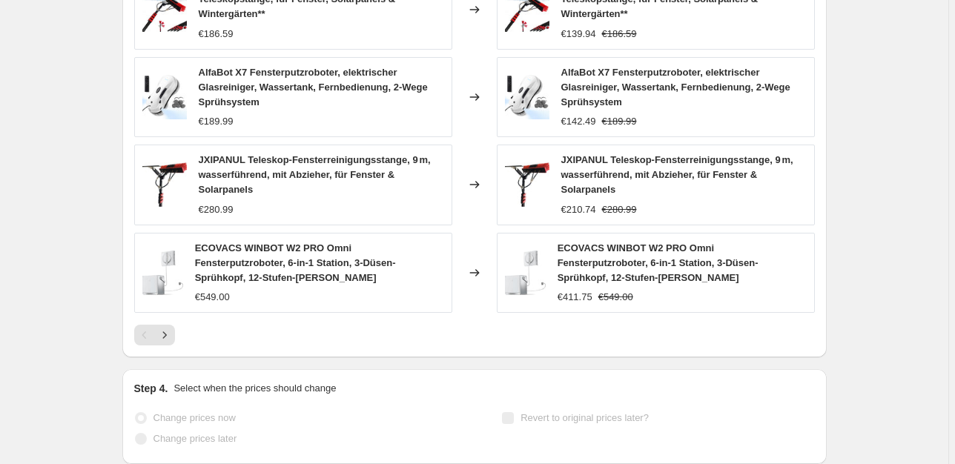
scroll to position [1138, 0]
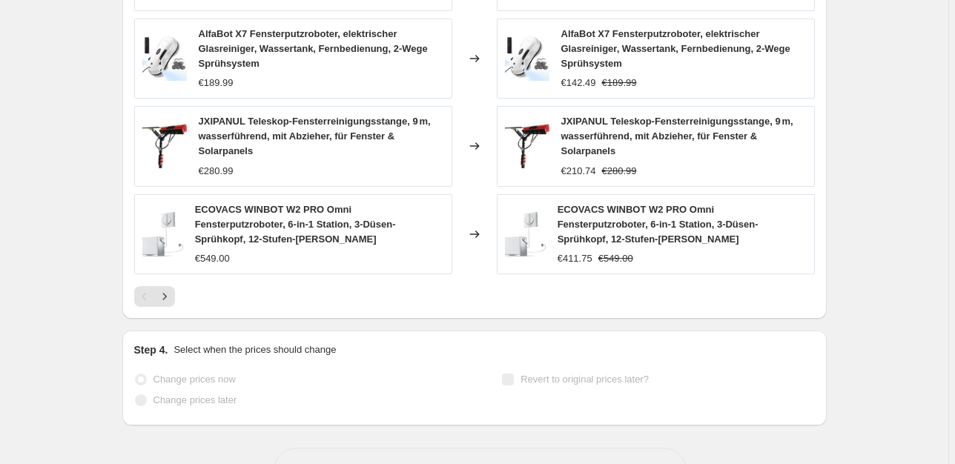
select select "percentage"
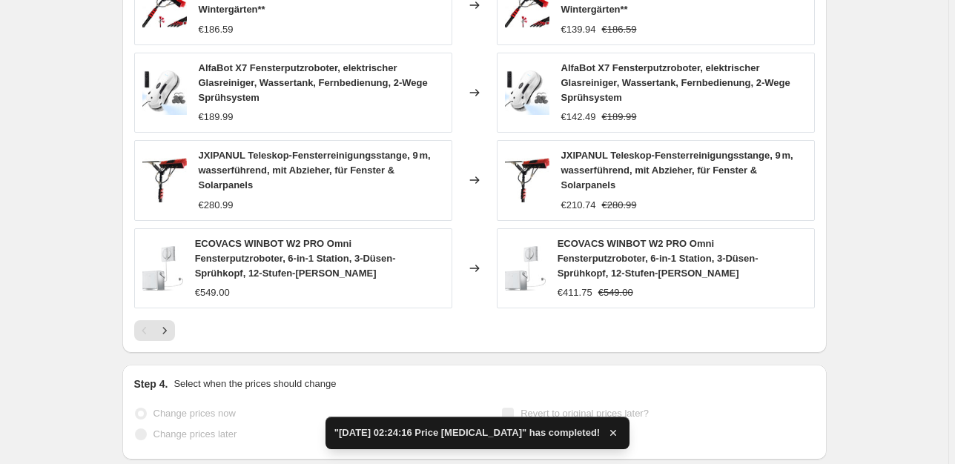
scroll to position [0, 0]
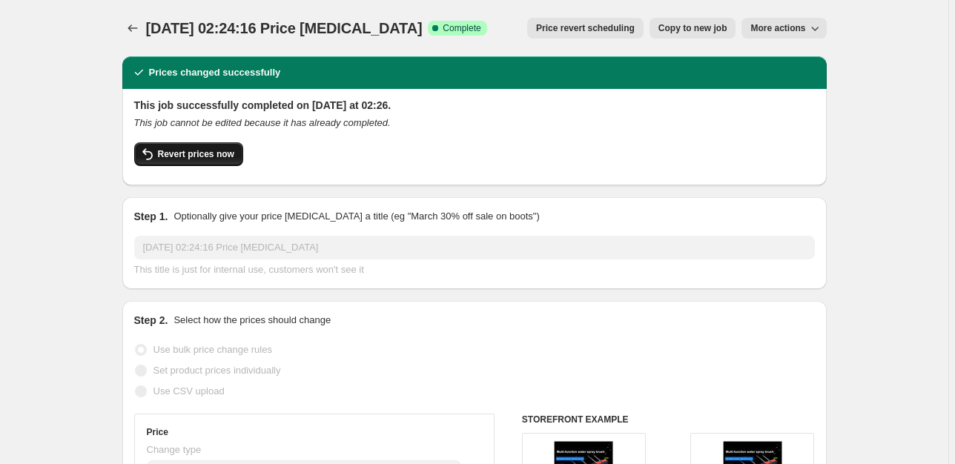
click at [212, 142] on button "Revert prices now" at bounding box center [188, 154] width 109 height 24
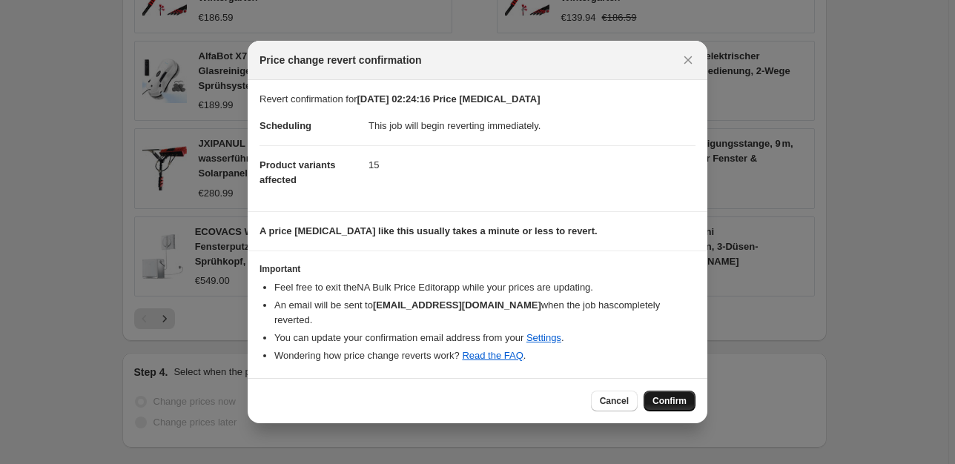
click at [651, 397] on button "Confirm" at bounding box center [670, 401] width 52 height 21
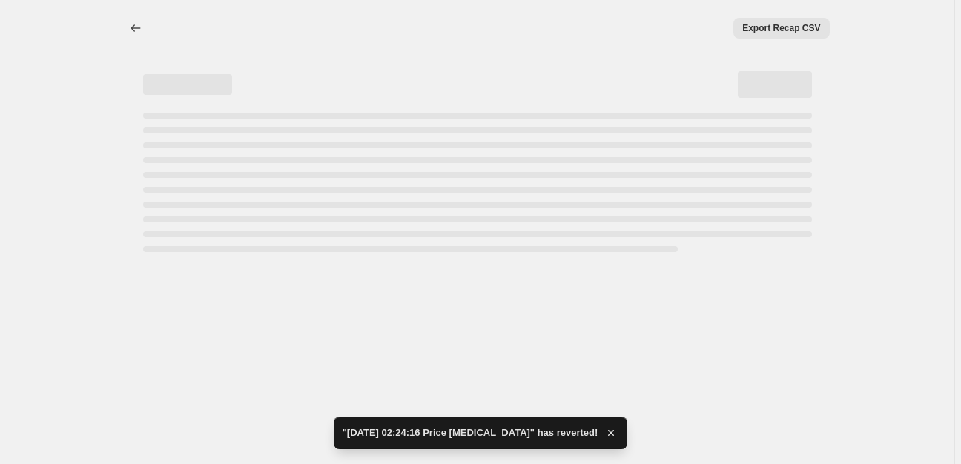
select select "percentage"
